Goal: Obtain resource: Download file/media

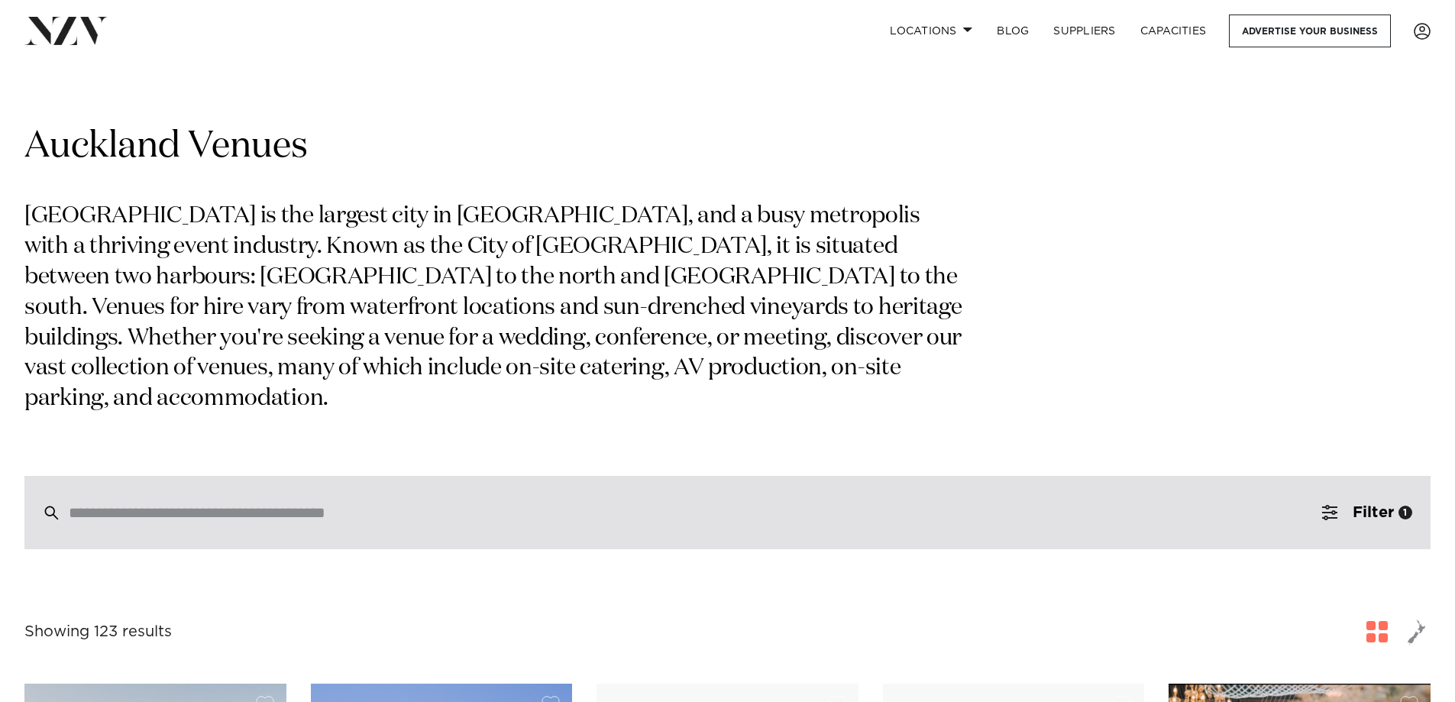
click at [341, 504] on input "search" at bounding box center [695, 512] width 1253 height 17
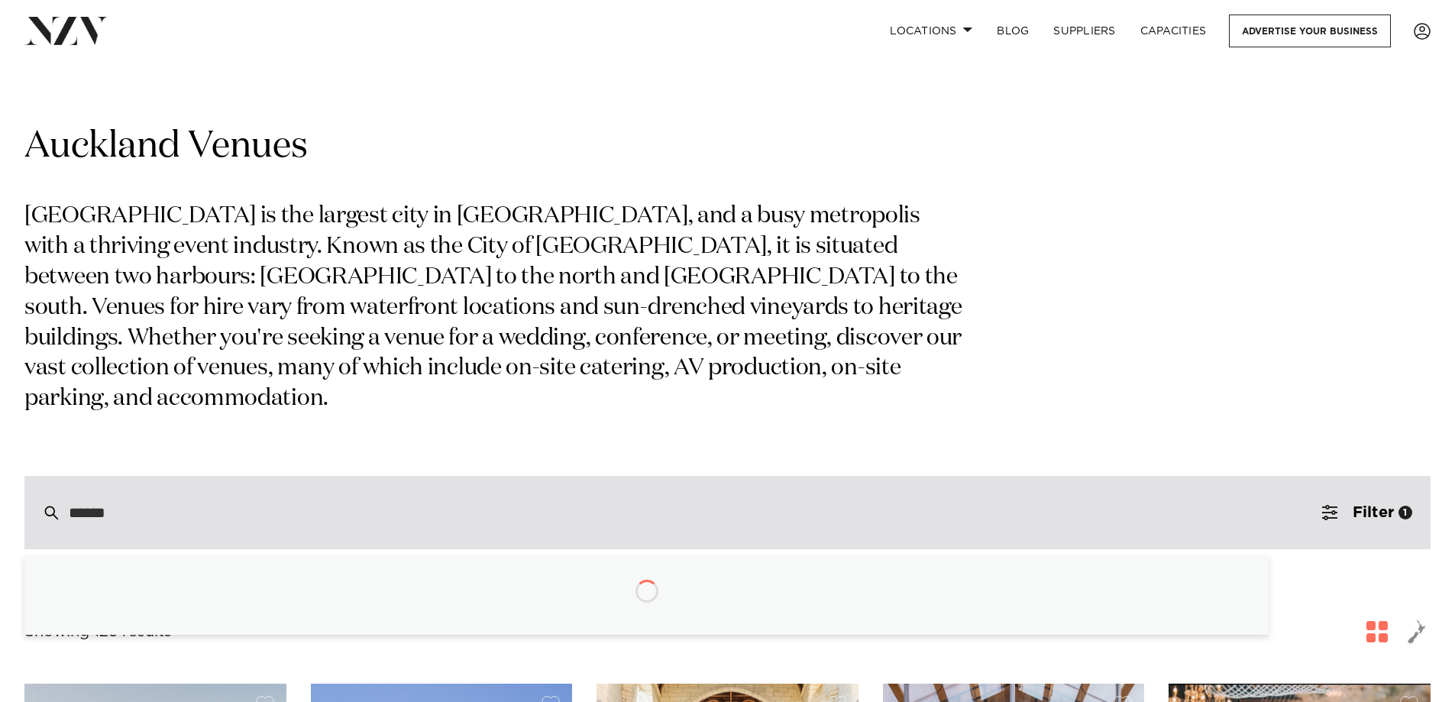
type input "*******"
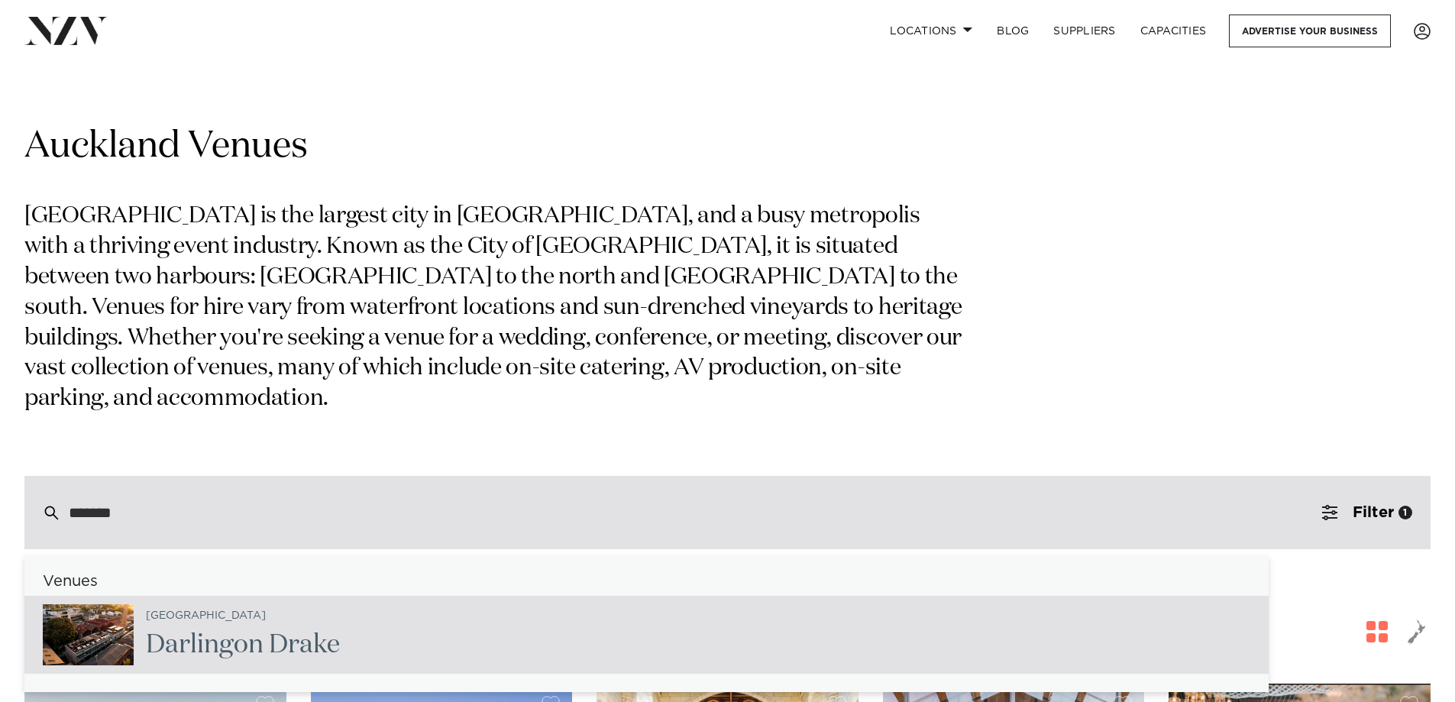
click at [368, 596] on div "Auckland Darling on Drake" at bounding box center [646, 635] width 1244 height 78
type input "**********"
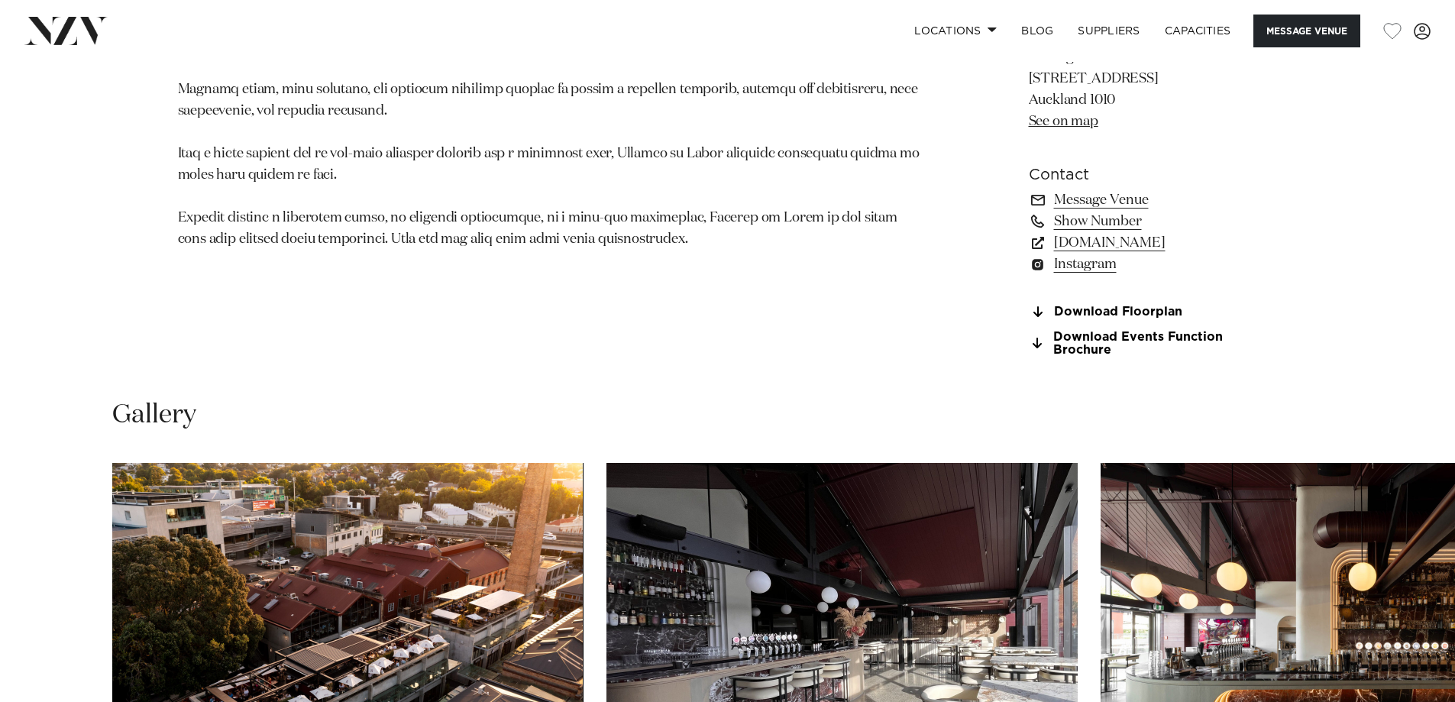
scroll to position [1528, 0]
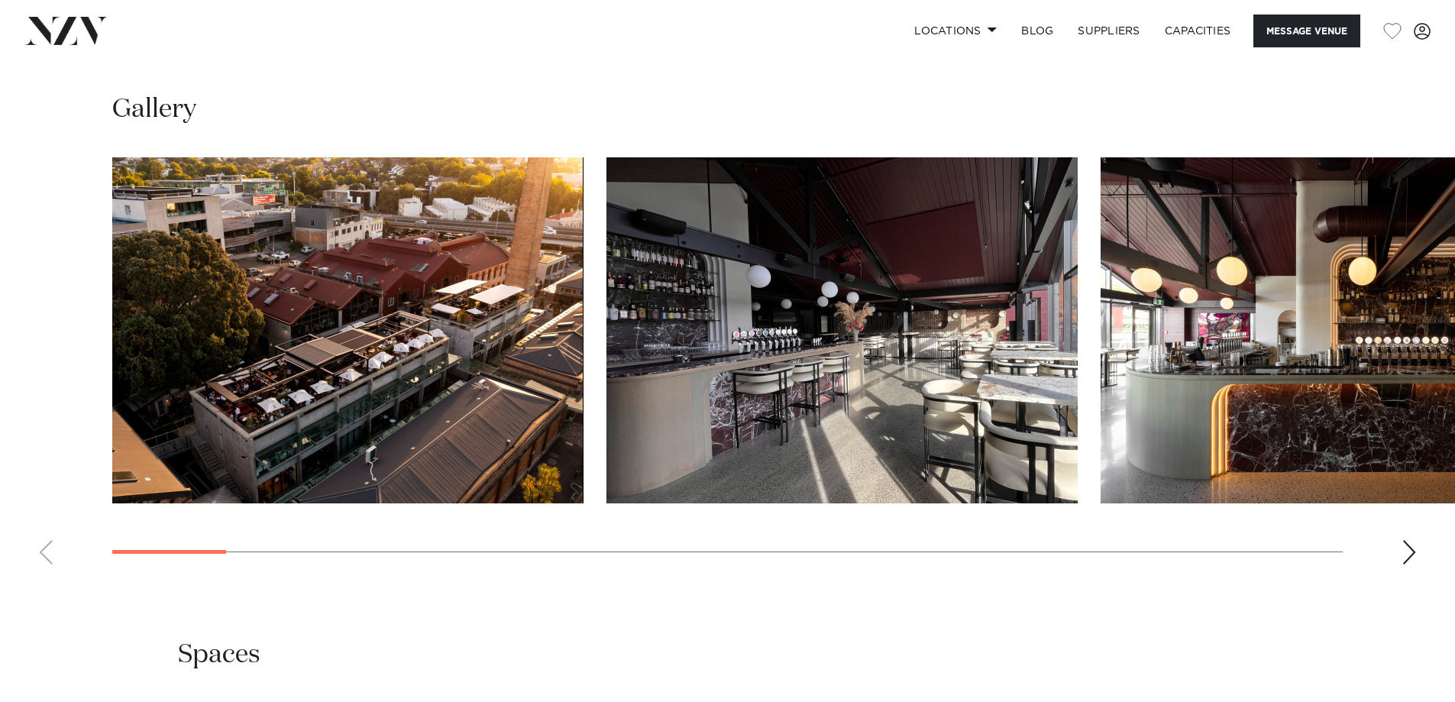
click at [530, 413] on img "1 / 27" at bounding box center [347, 330] width 471 height 346
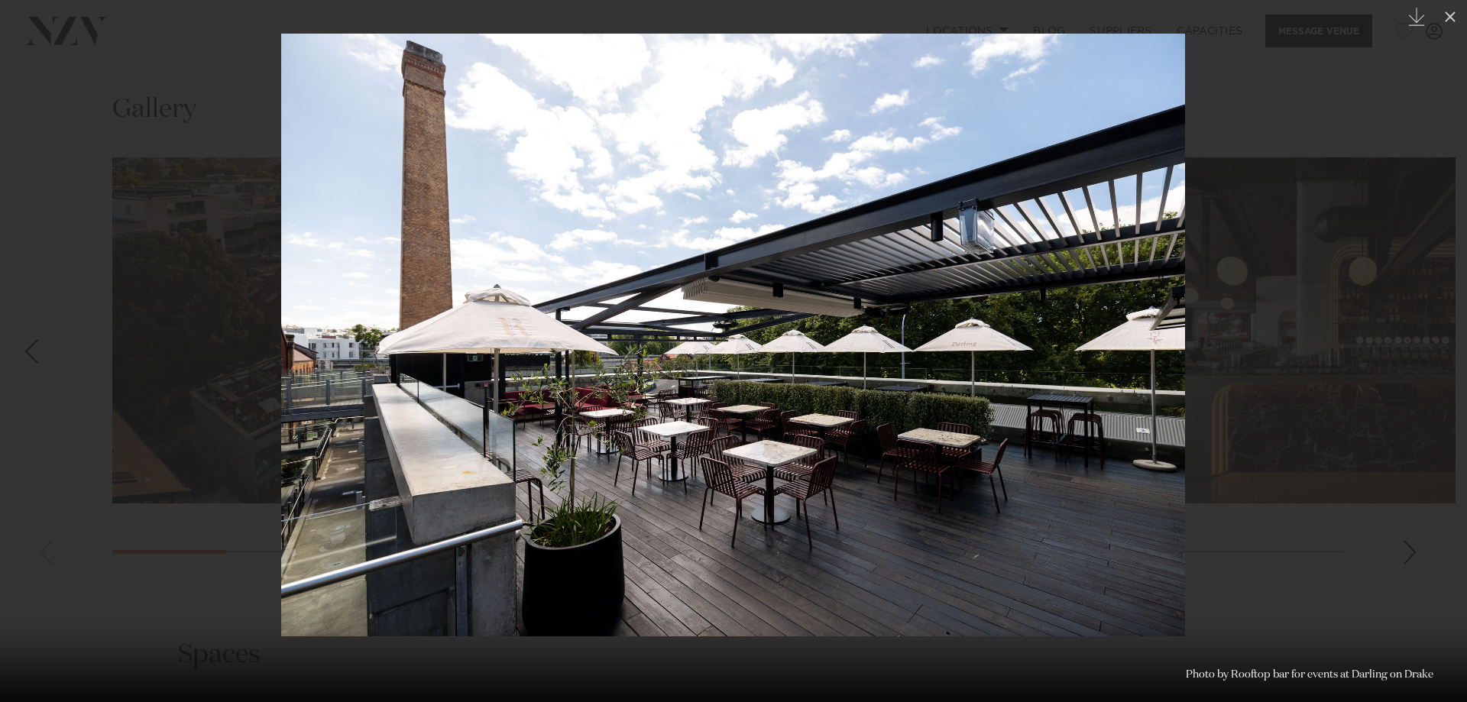
click at [719, 361] on img at bounding box center [733, 335] width 904 height 603
click at [733, 330] on img at bounding box center [733, 335] width 904 height 603
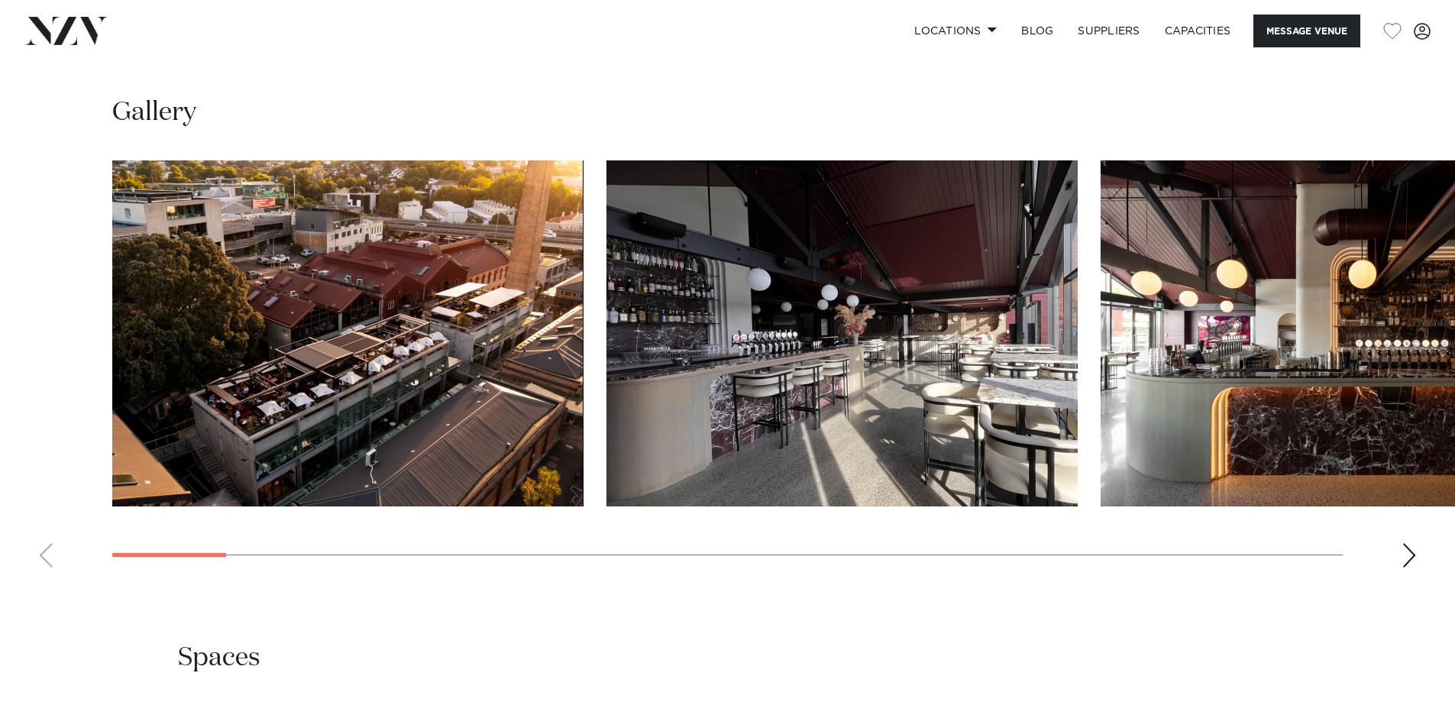
scroll to position [1219, 0]
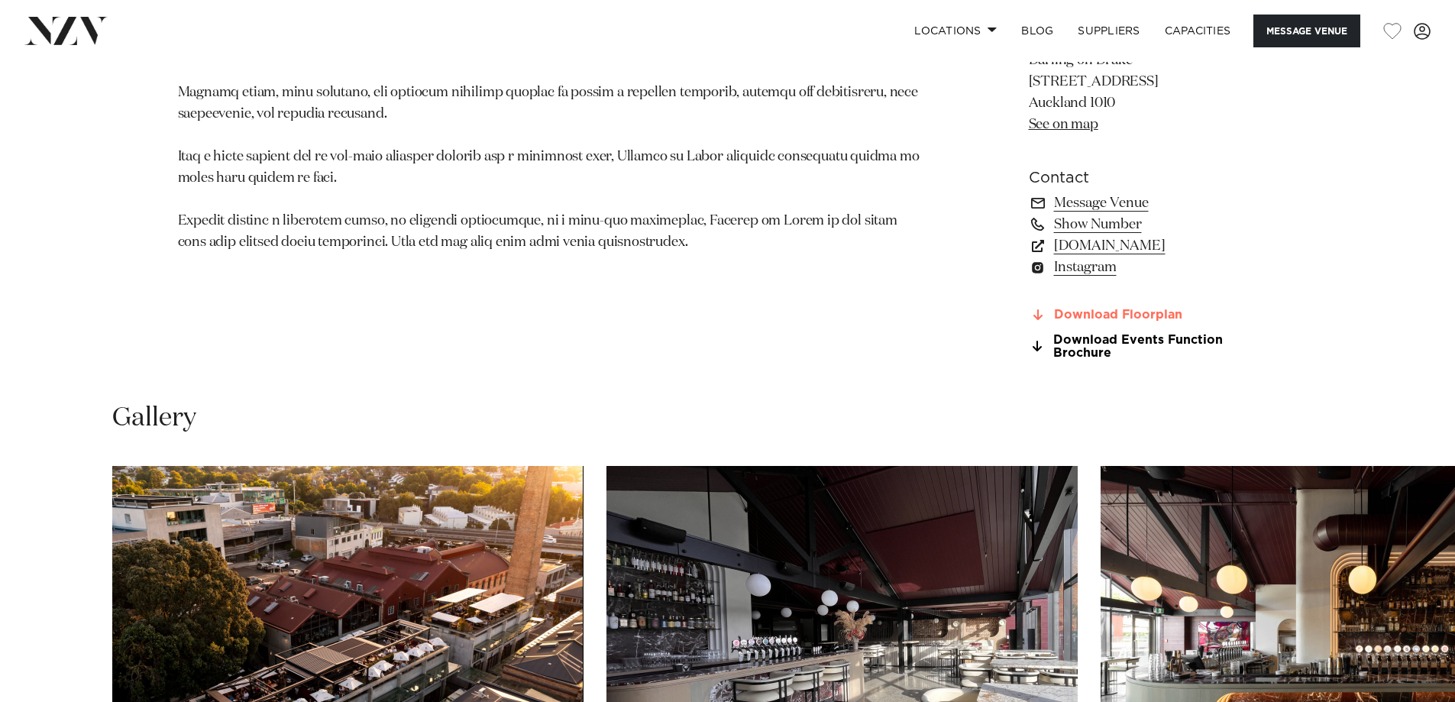
click at [1115, 322] on link "Download Floorplan" at bounding box center [1153, 316] width 249 height 14
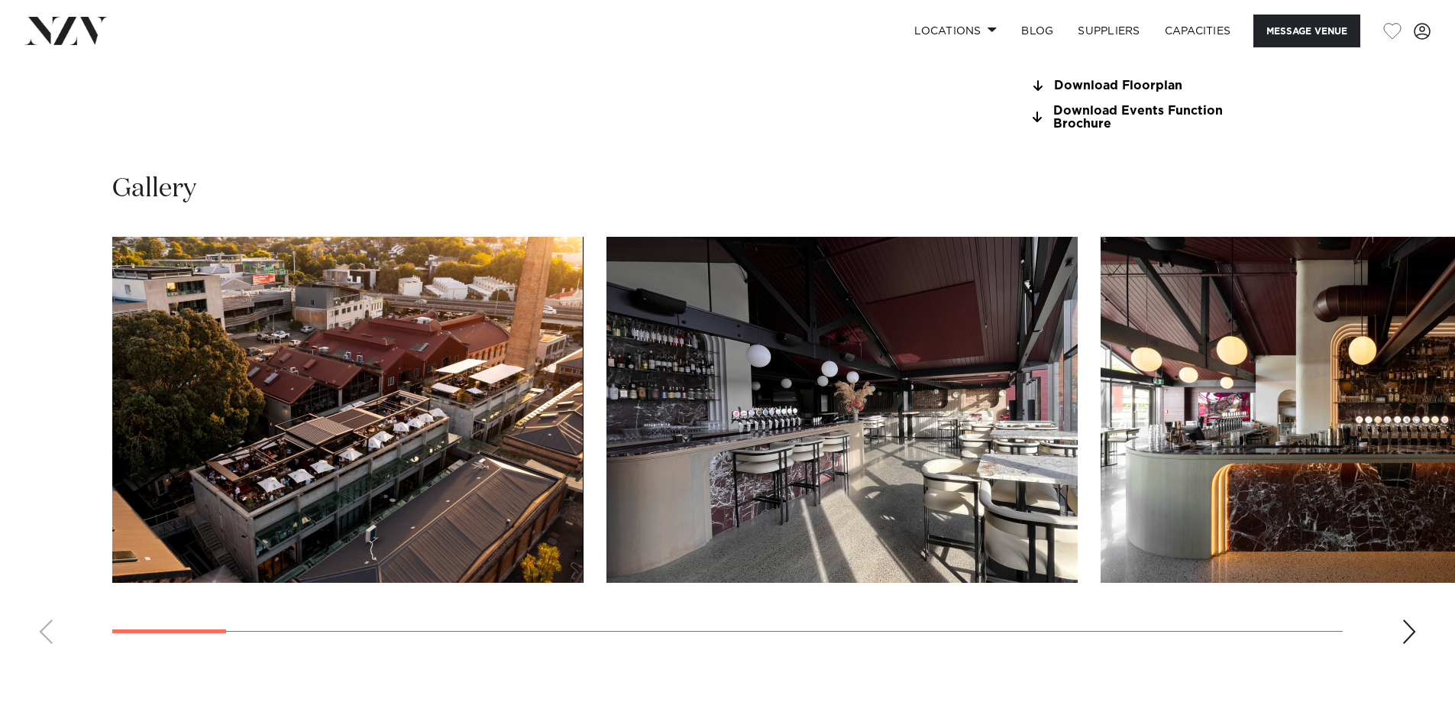
scroll to position [1066, 0]
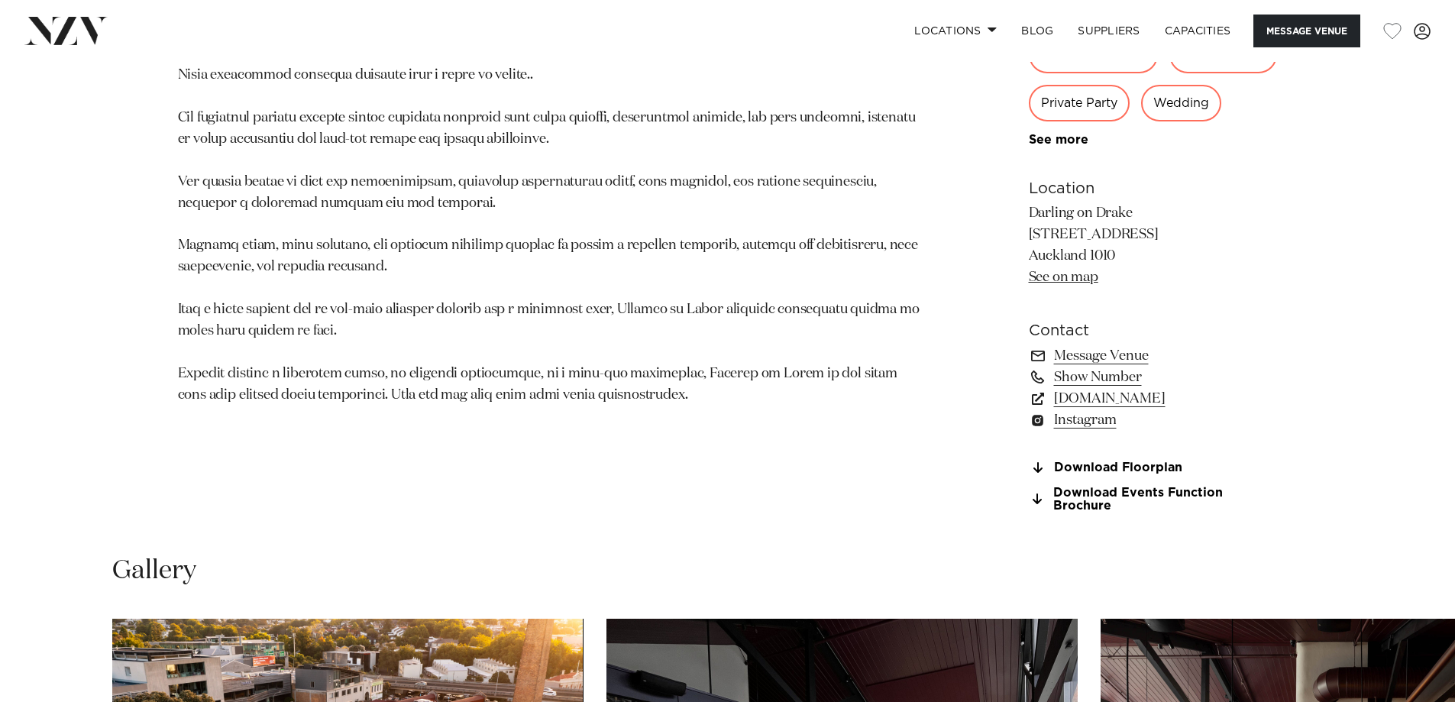
click at [1029, 461] on link "Download Floorplan" at bounding box center [1153, 468] width 249 height 14
click at [955, 211] on div "Auckland Darling on Drake Darling on Drake is a sophisticated addition to Auckl…" at bounding box center [728, 135] width 1300 height 792
